Goal: Task Accomplishment & Management: Manage account settings

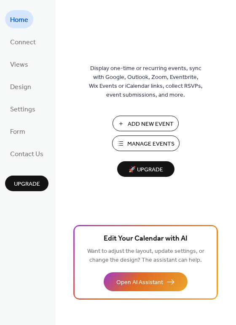
click at [151, 143] on span "Manage Events" at bounding box center [150, 144] width 47 height 9
click at [26, 85] on span "Design" at bounding box center [20, 86] width 21 height 13
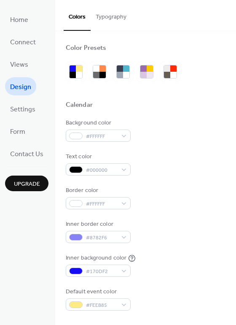
click at [119, 12] on button "Typography" at bounding box center [111, 15] width 41 height 30
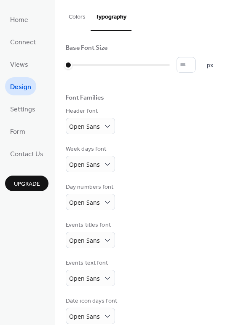
click at [79, 8] on button "Colors" at bounding box center [77, 15] width 27 height 30
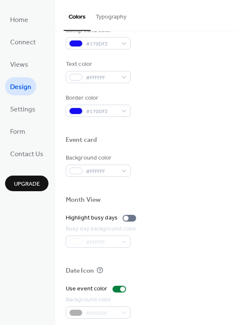
scroll to position [361, 0]
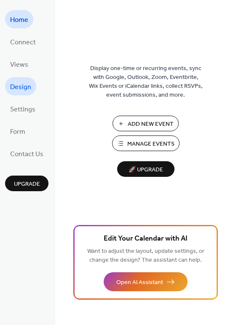
click at [21, 85] on span "Design" at bounding box center [20, 86] width 21 height 13
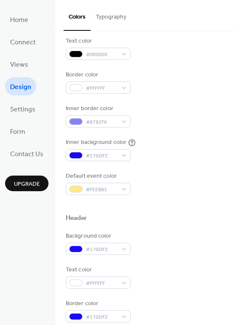
scroll to position [126, 0]
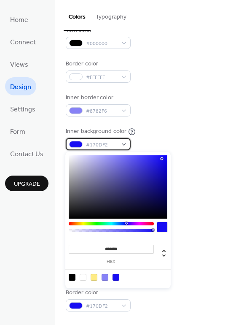
click at [114, 148] on span "#170DF2" at bounding box center [101, 144] width 31 height 9
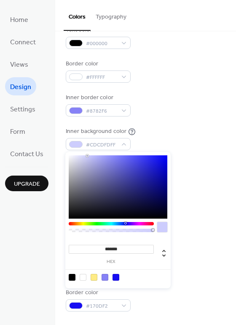
drag, startPoint x: 96, startPoint y: 160, endPoint x: 87, endPoint y: 156, distance: 10.0
click at [87, 156] on div at bounding box center [118, 186] width 99 height 63
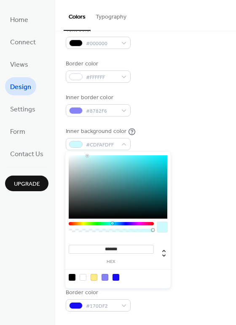
click at [112, 223] on div at bounding box center [111, 223] width 85 height 3
type input "*******"
drag, startPoint x: 84, startPoint y: 157, endPoint x: 78, endPoint y: 155, distance: 6.3
click at [78, 155] on div at bounding box center [118, 186] width 99 height 63
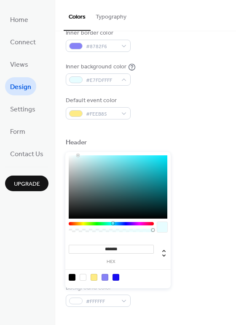
scroll to position [253, 0]
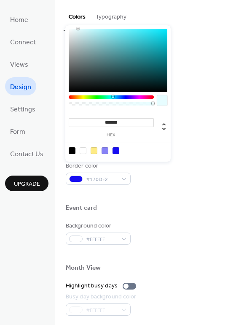
click at [179, 245] on div at bounding box center [146, 253] width 160 height 19
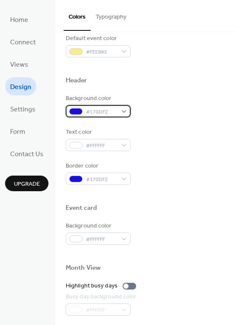
click at [115, 113] on span "#170DF2" at bounding box center [101, 111] width 31 height 9
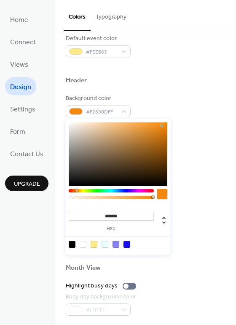
click at [76, 190] on div at bounding box center [111, 190] width 85 height 3
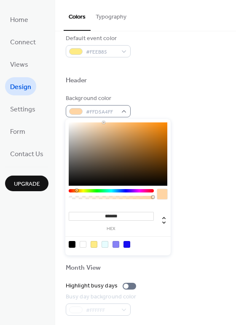
type input "*******"
drag, startPoint x: 103, startPoint y: 125, endPoint x: 102, endPoint y: 110, distance: 15.2
click at [102, 110] on body "Home Connect Views Design Settings Form Contact Us Upgrade Design Upgrade Color…" at bounding box center [118, 162] width 236 height 325
click at [150, 91] on div "Color Presets Calendar Background color #FFFFFF Text color #000000 Border color…" at bounding box center [145, 105] width 181 height 654
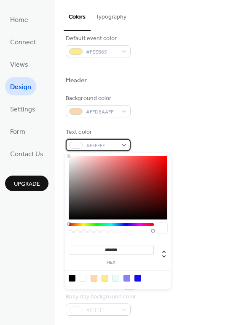
click at [97, 146] on span "#FFFFFF" at bounding box center [101, 145] width 31 height 9
click at [71, 279] on div at bounding box center [72, 277] width 7 height 7
type input "*******"
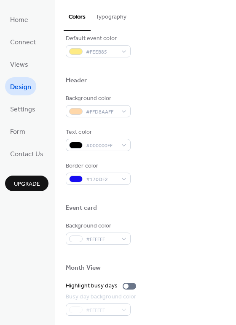
click at [216, 121] on div "Background color #FFD8AAFF Text color #000000FF Border color #170DF2" at bounding box center [146, 139] width 160 height 91
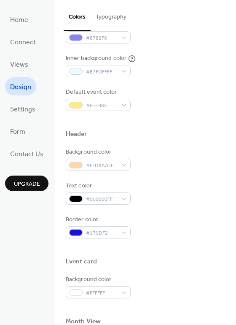
scroll to position [211, 0]
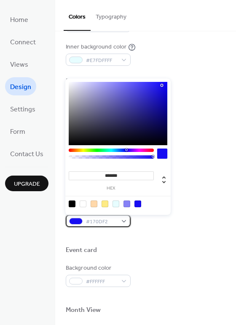
click at [93, 226] on span "#170DF2" at bounding box center [101, 221] width 31 height 9
click at [84, 204] on div at bounding box center [83, 203] width 7 height 7
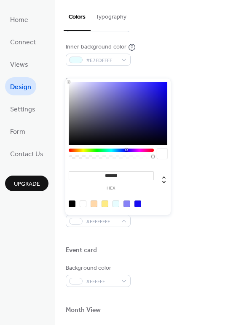
click at [69, 200] on div at bounding box center [72, 203] width 7 height 7
type input "*******"
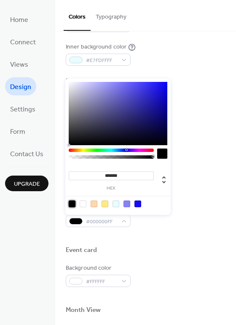
click at [185, 255] on div "Event card" at bounding box center [146, 251] width 160 height 11
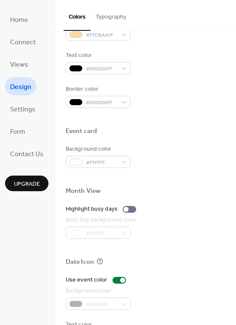
scroll to position [337, 0]
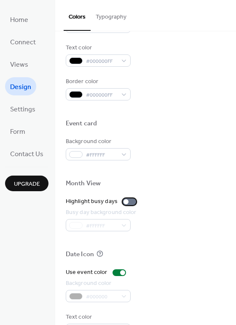
click at [124, 202] on div at bounding box center [125, 201] width 5 height 5
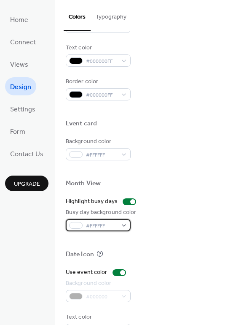
click at [117, 225] on div "#FFFFFF" at bounding box center [98, 225] width 65 height 12
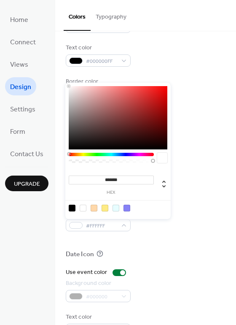
drag, startPoint x: 122, startPoint y: 152, endPoint x: 118, endPoint y: 154, distance: 4.9
click at [118, 154] on div "******* hex" at bounding box center [117, 151] width 105 height 136
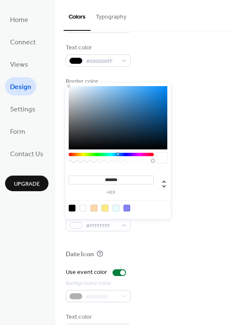
click at [118, 154] on div at bounding box center [111, 154] width 85 height 3
type input "*******"
drag, startPoint x: 108, startPoint y: 95, endPoint x: 128, endPoint y: 78, distance: 25.7
click at [128, 78] on body "Home Connect Views Design Settings Form Contact Us Upgrade Design Upgrade Color…" at bounding box center [118, 162] width 236 height 325
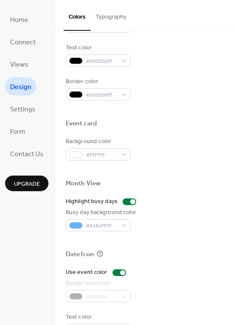
click at [194, 134] on div at bounding box center [146, 133] width 160 height 7
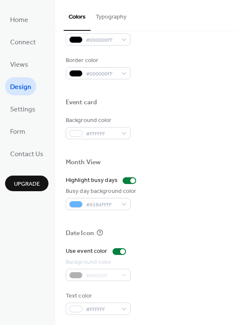
scroll to position [361, 0]
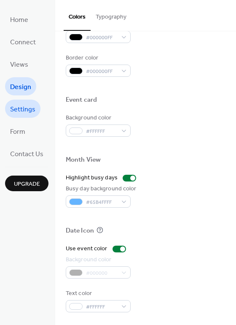
click at [24, 110] on span "Settings" at bounding box center [22, 109] width 25 height 13
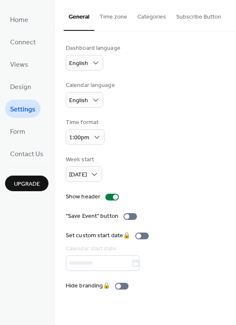
click at [115, 18] on button "Time zone" at bounding box center [113, 15] width 38 height 30
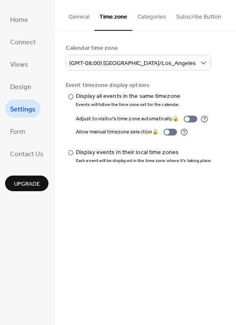
click at [150, 18] on button "Categories" at bounding box center [151, 15] width 39 height 30
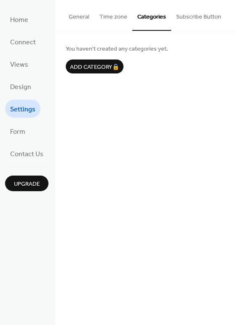
click at [187, 15] on button "Subscribe Button" at bounding box center [198, 15] width 55 height 30
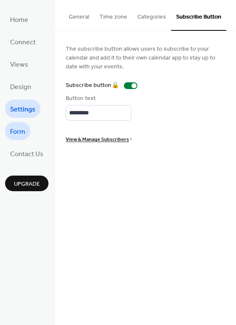
click at [26, 131] on link "Form" at bounding box center [17, 131] width 25 height 18
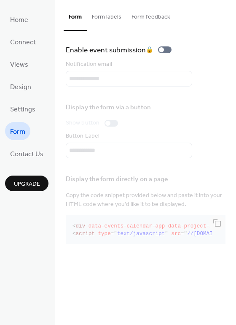
click at [110, 19] on button "Form labels" at bounding box center [107, 15] width 40 height 30
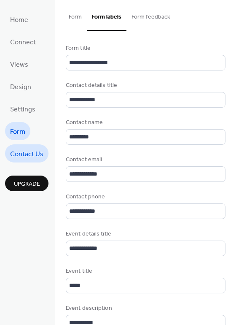
click at [37, 154] on span "Contact Us" at bounding box center [26, 154] width 33 height 13
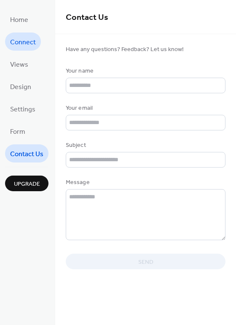
click at [34, 47] on span "Connect" at bounding box center [23, 42] width 26 height 13
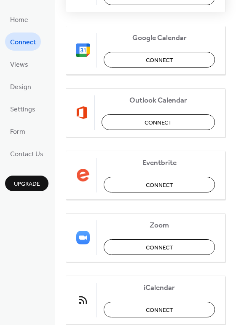
scroll to position [177, 0]
